Goal: Transaction & Acquisition: Register for event/course

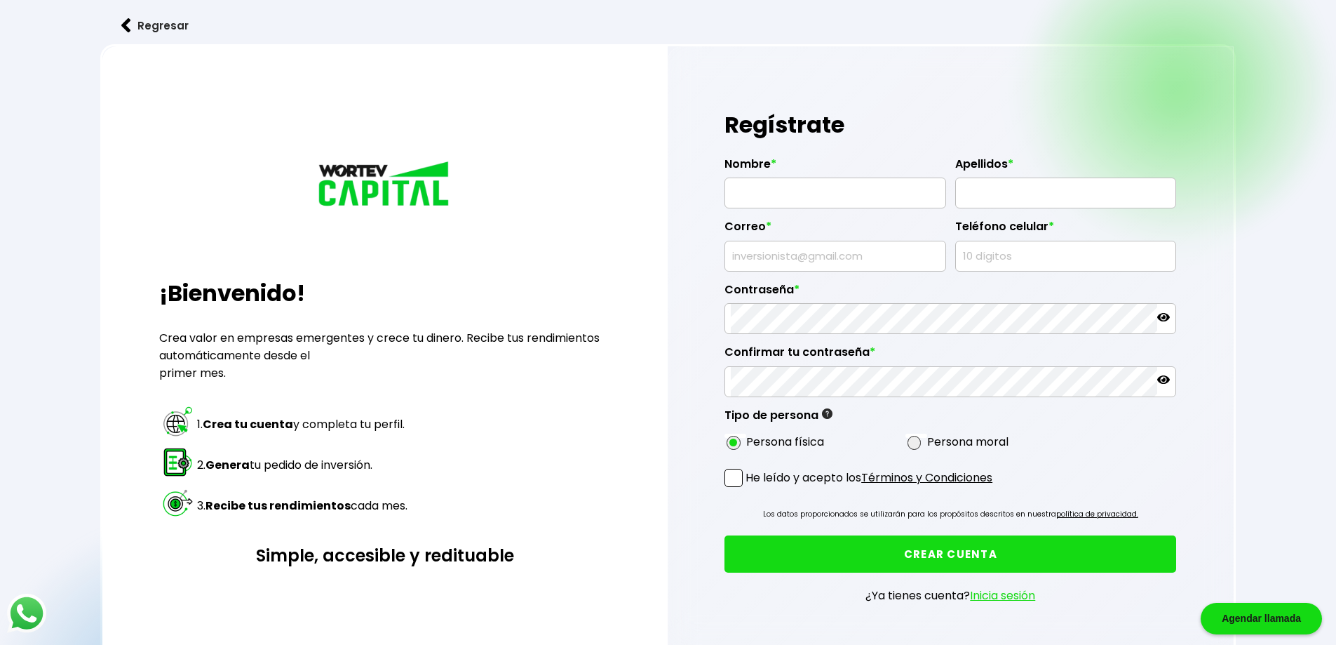
click at [147, 24] on button "Regresar" at bounding box center [154, 25] width 109 height 37
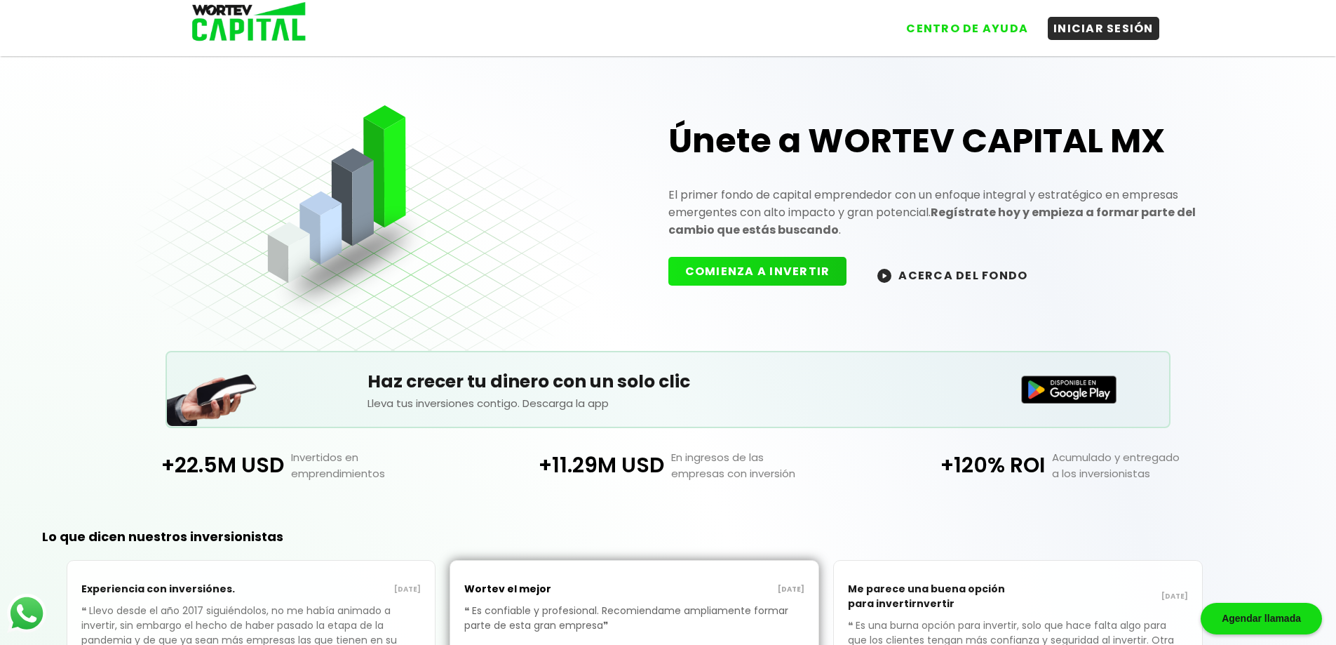
click at [755, 274] on button "COMIENZA A INVERTIR" at bounding box center [758, 271] width 179 height 29
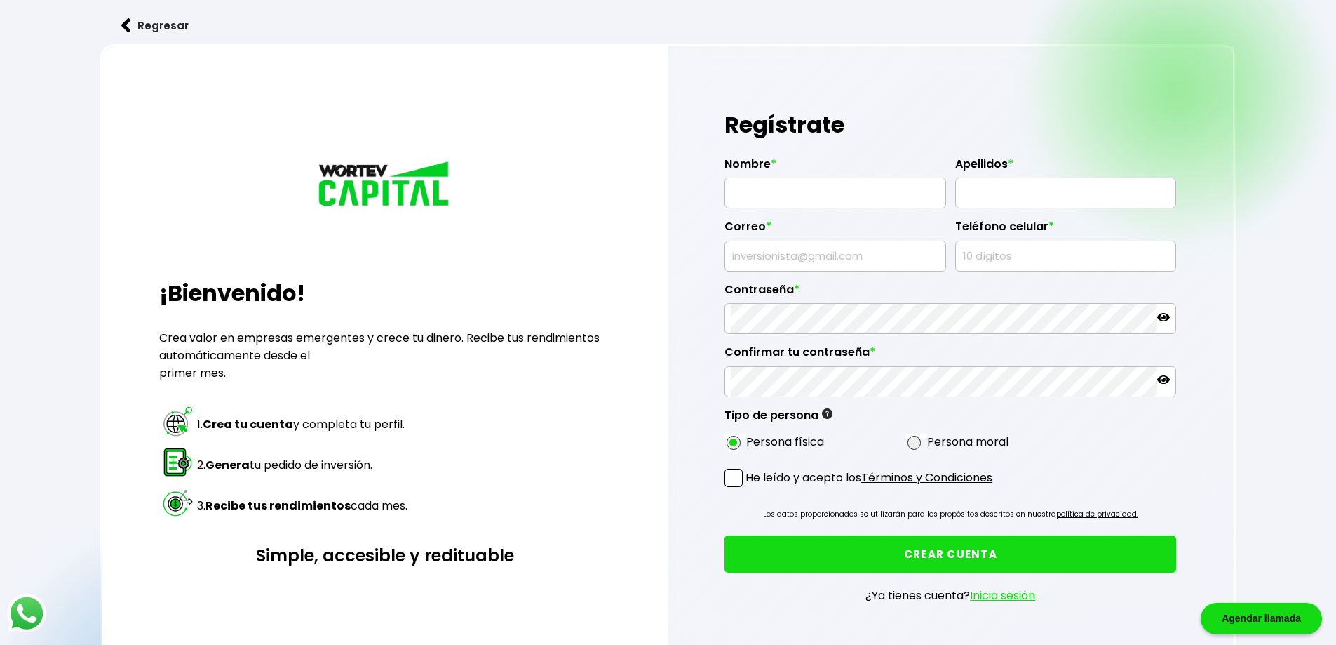
drag, startPoint x: 312, startPoint y: 164, endPoint x: 357, endPoint y: 171, distance: 45.4
click at [357, 171] on div at bounding box center [385, 180] width 452 height 155
click at [1007, 255] on input "text" at bounding box center [1066, 255] width 209 height 29
click at [1262, 273] on div "Regresar ¡Bienvenido! Crea valor en empresas emergentes y crece tu dinero. Reci…" at bounding box center [668, 353] width 1336 height 707
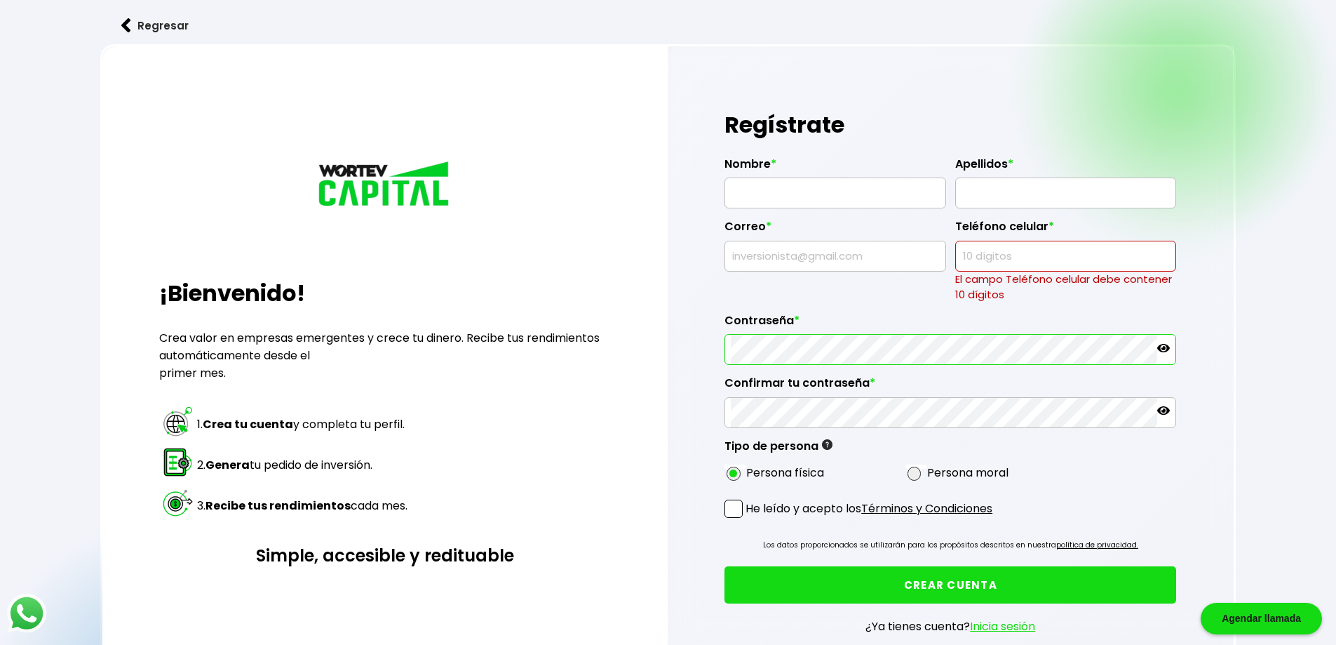
click at [1212, 368] on div "Regístrate Nombre * Apellidos * Correo * Teléfono celular * El campo Teléfono c…" at bounding box center [951, 380] width 567 height 669
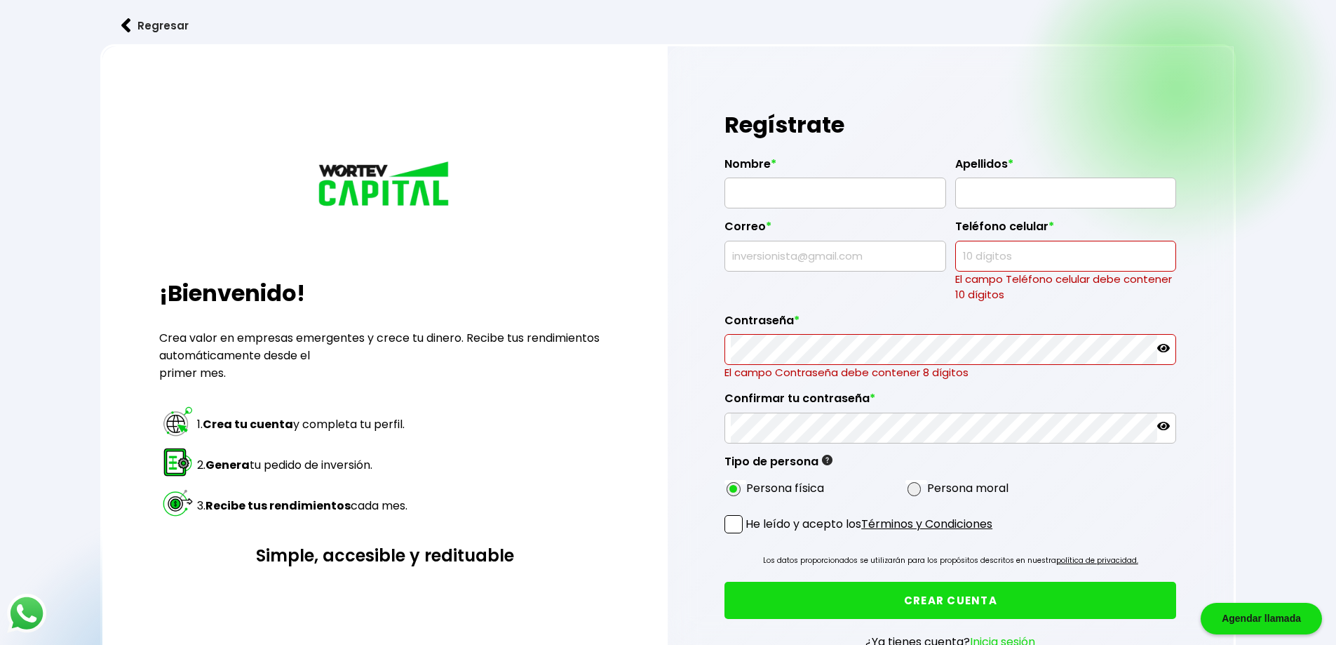
click at [366, 192] on img at bounding box center [385, 185] width 140 height 52
